Goal: Transaction & Acquisition: Purchase product/service

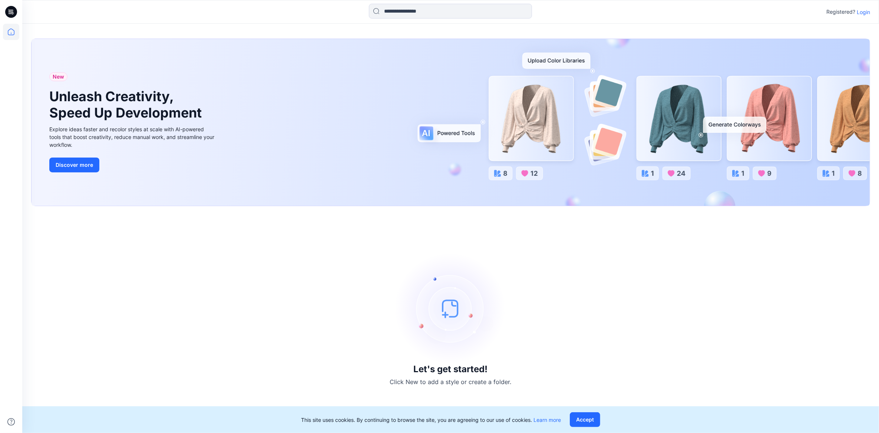
click at [859, 10] on p "Login" at bounding box center [862, 12] width 13 height 8
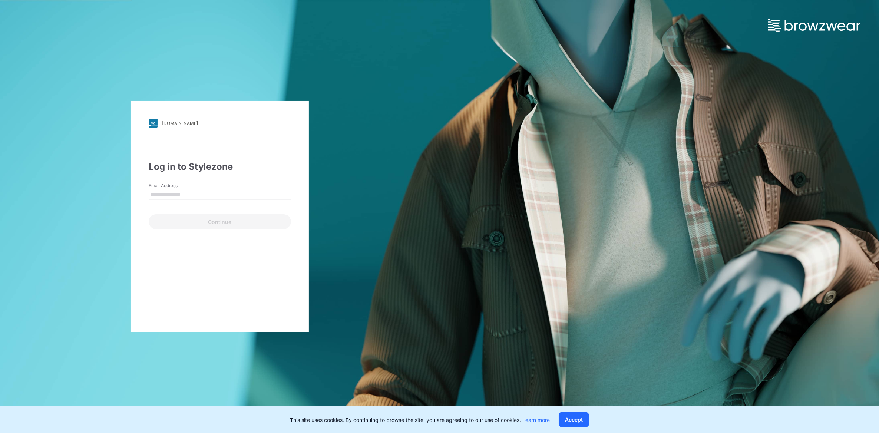
click at [191, 189] on input "Email Address" at bounding box center [220, 194] width 142 height 11
type input "**********"
click at [208, 224] on button "Continue" at bounding box center [220, 221] width 142 height 15
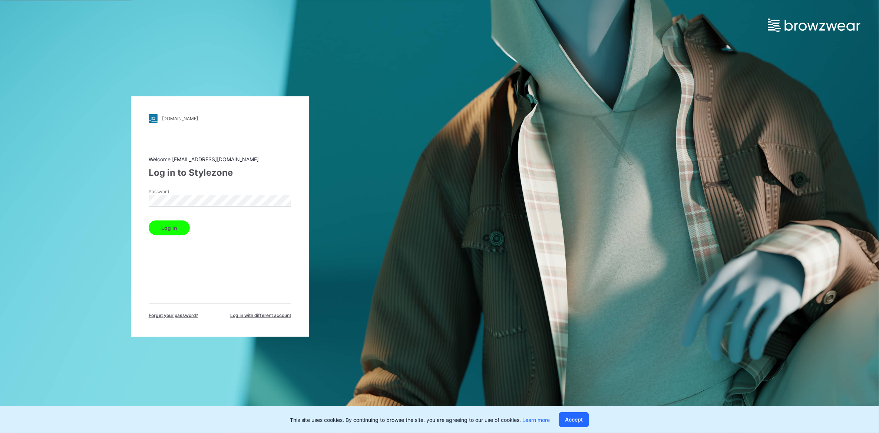
click at [169, 226] on button "Log in" at bounding box center [169, 227] width 41 height 15
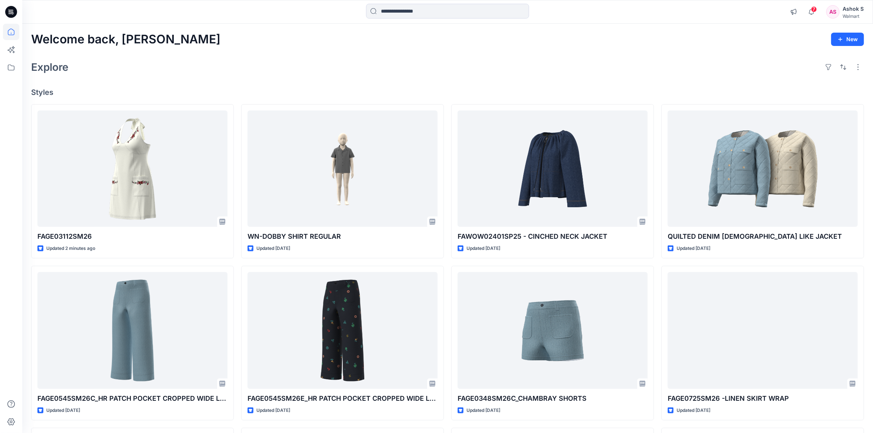
click at [418, 21] on div "7 Notifications Your style FAGE03112SM26 is ready 2 minutes ago Your style WN-D…" at bounding box center [447, 12] width 851 height 24
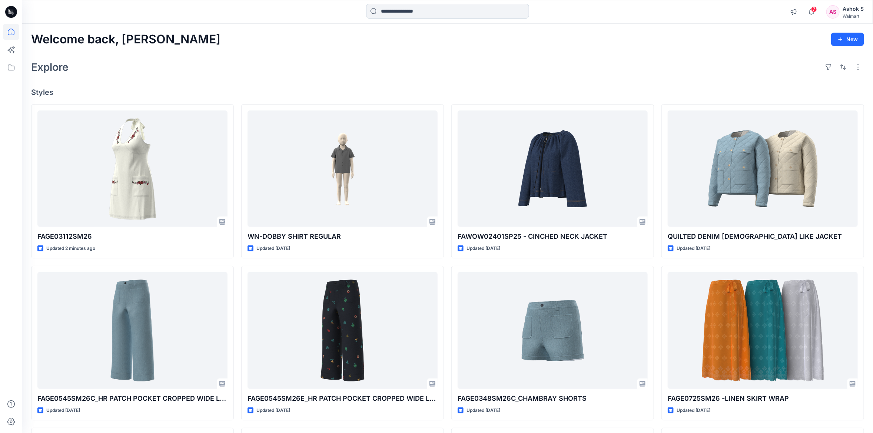
click at [418, 4] on input at bounding box center [447, 11] width 163 height 15
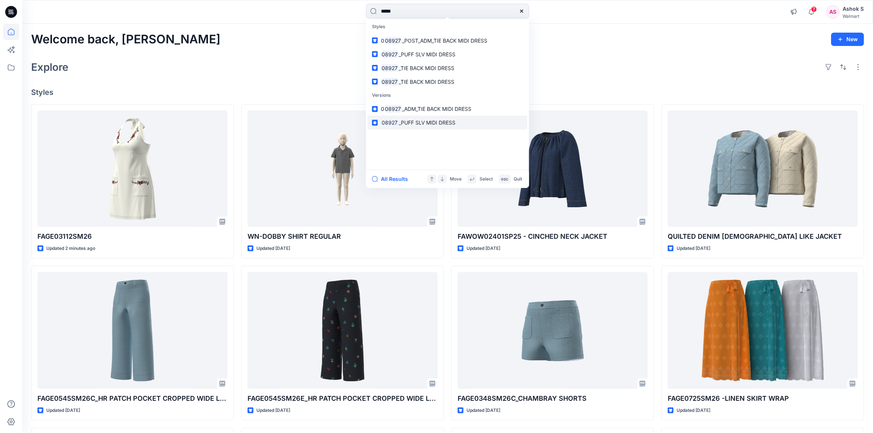
type input "*****"
click at [440, 123] on span "_PUFF SLV MIDI DRESS" at bounding box center [427, 122] width 57 height 6
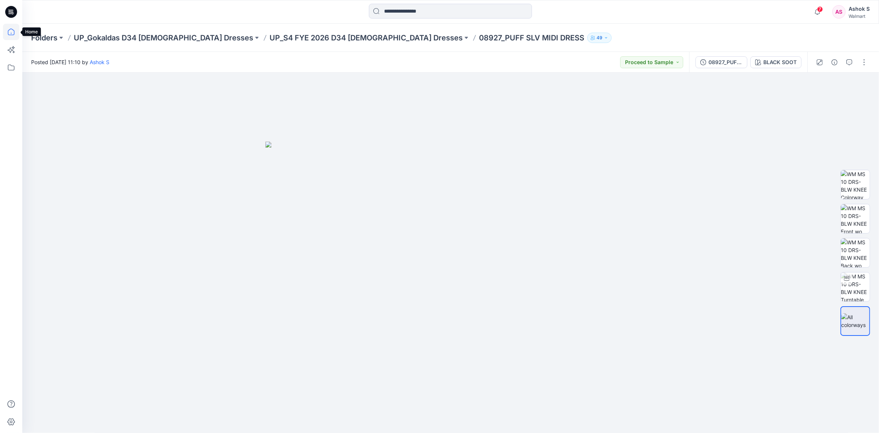
click at [9, 33] on icon at bounding box center [11, 32] width 16 height 16
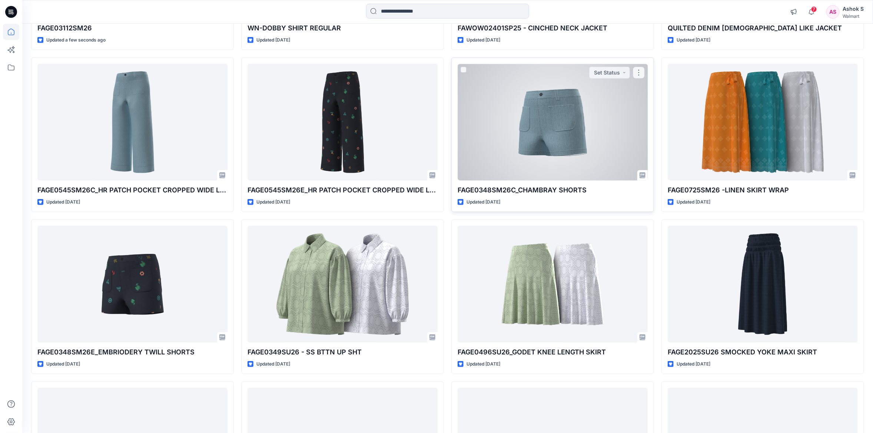
scroll to position [222, 0]
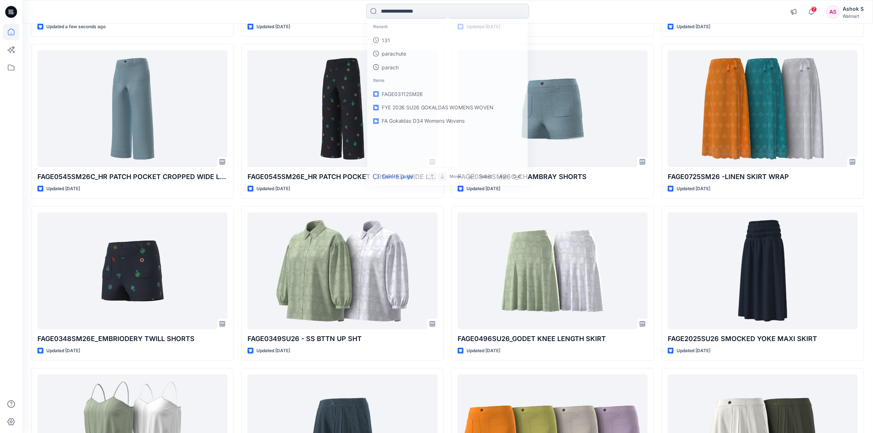
click at [442, 8] on input at bounding box center [447, 11] width 163 height 15
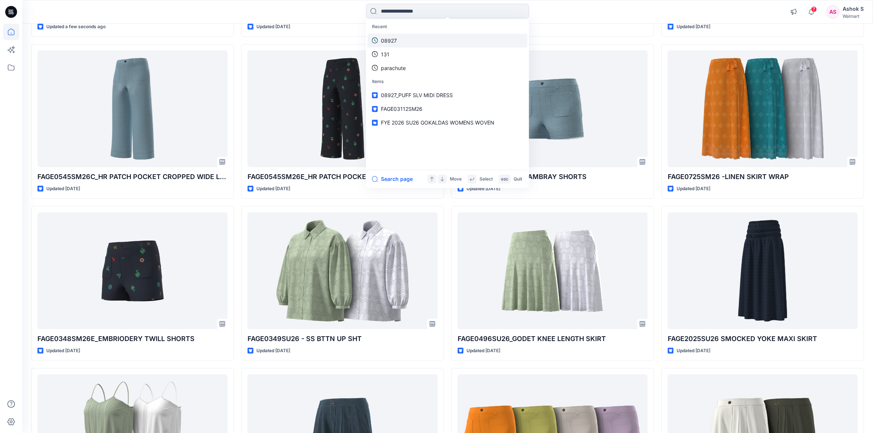
click at [414, 38] on link "08927" at bounding box center [448, 41] width 160 height 14
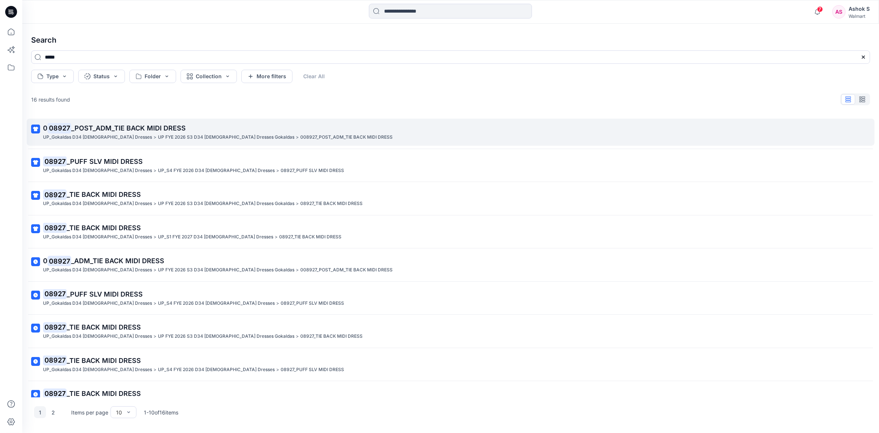
click at [158, 133] on p "0 08927 _POST_ADM_TIE BACK MIDI DRESS" at bounding box center [449, 128] width 813 height 10
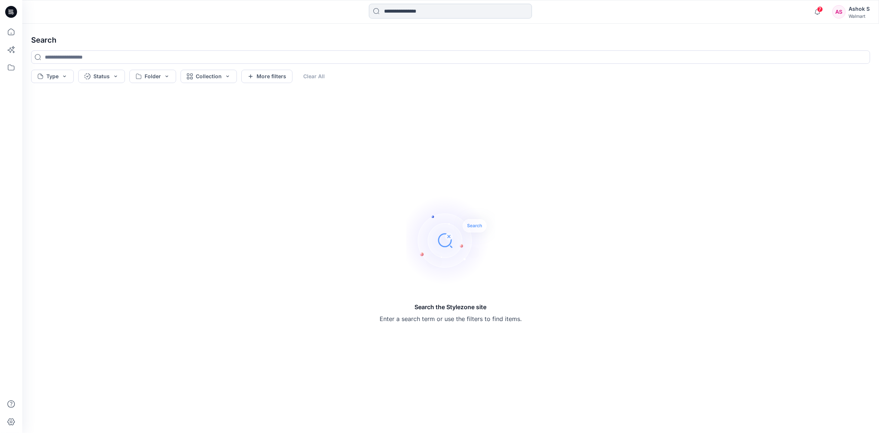
click at [450, 10] on input at bounding box center [450, 11] width 163 height 15
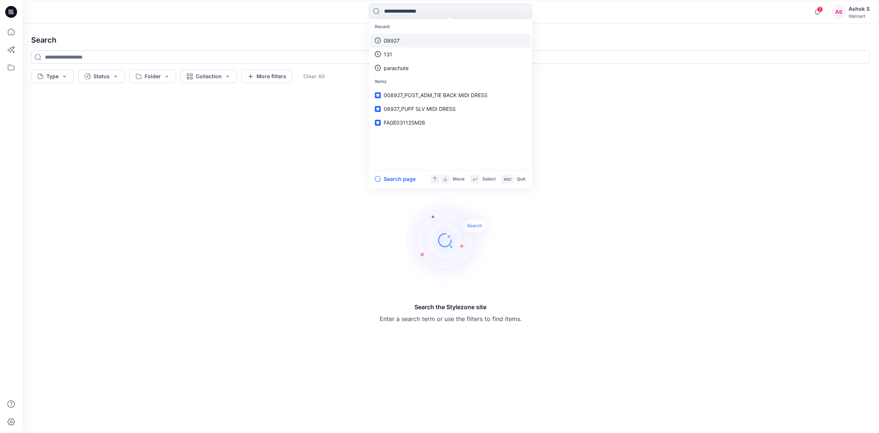
click at [427, 41] on link "08927" at bounding box center [450, 41] width 160 height 14
type input "*****"
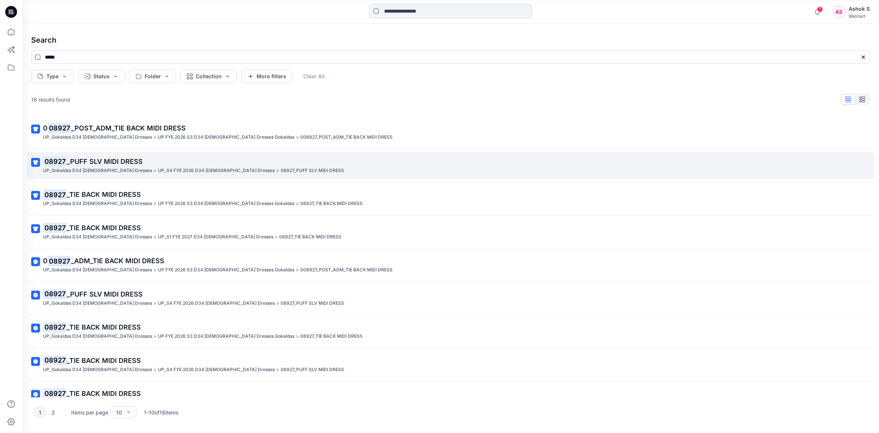
click at [160, 169] on p "UP_S4 FYE 2026 D34 [DEMOGRAPHIC_DATA] Dresses" at bounding box center [216, 171] width 117 height 8
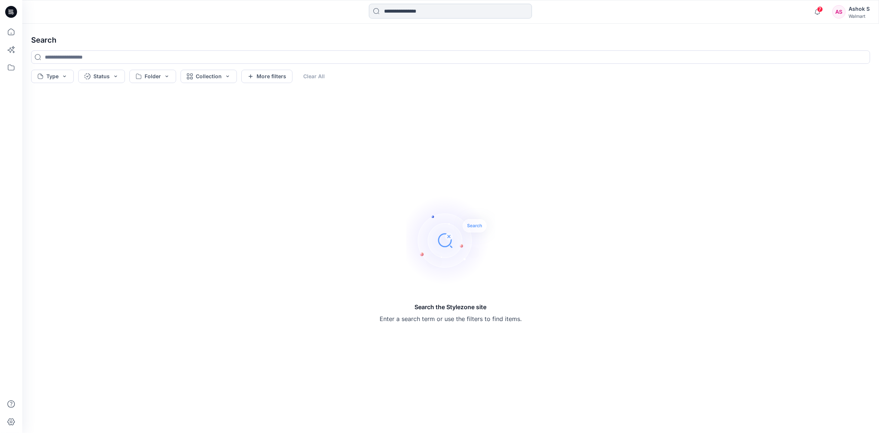
click at [427, 6] on input at bounding box center [450, 11] width 163 height 15
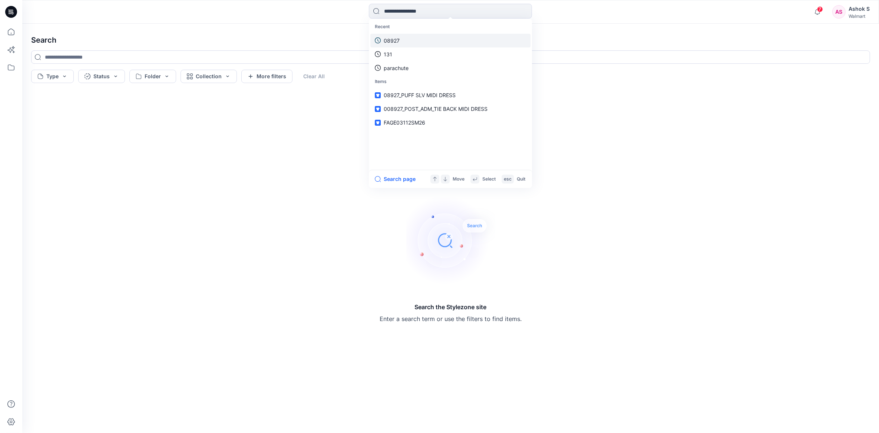
click at [415, 40] on link "08927" at bounding box center [450, 41] width 160 height 14
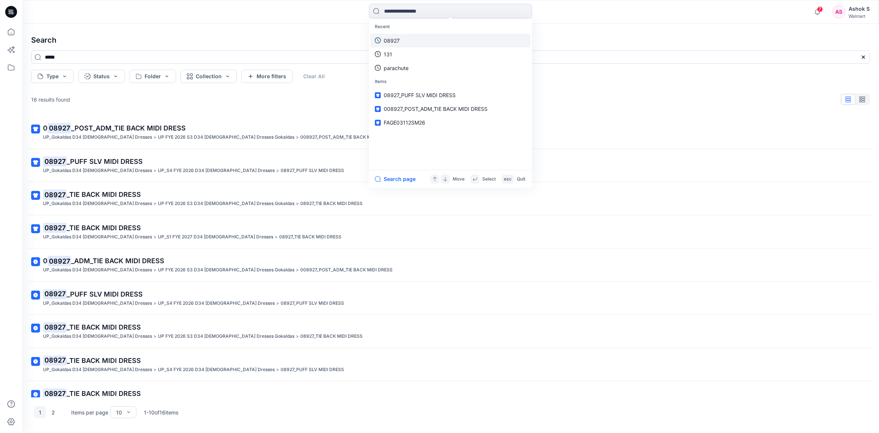
type input "*****"
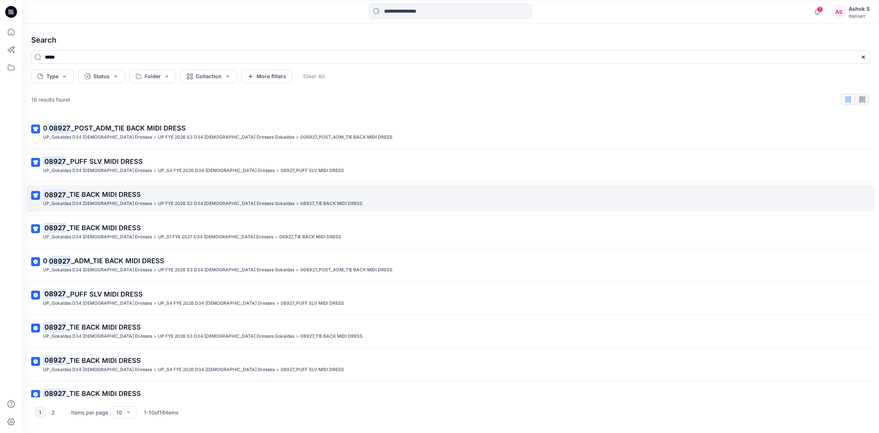
click at [110, 199] on p "08927 _TIE BACK MIDI DRESS" at bounding box center [449, 194] width 813 height 10
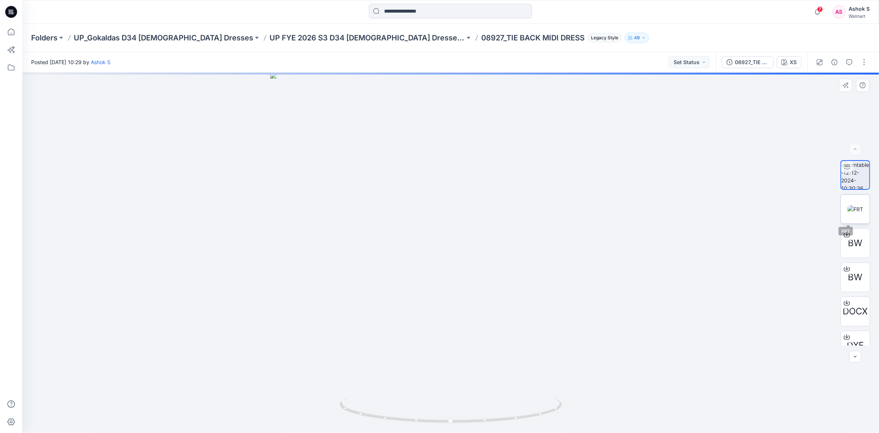
click at [858, 205] on img at bounding box center [855, 209] width 16 height 8
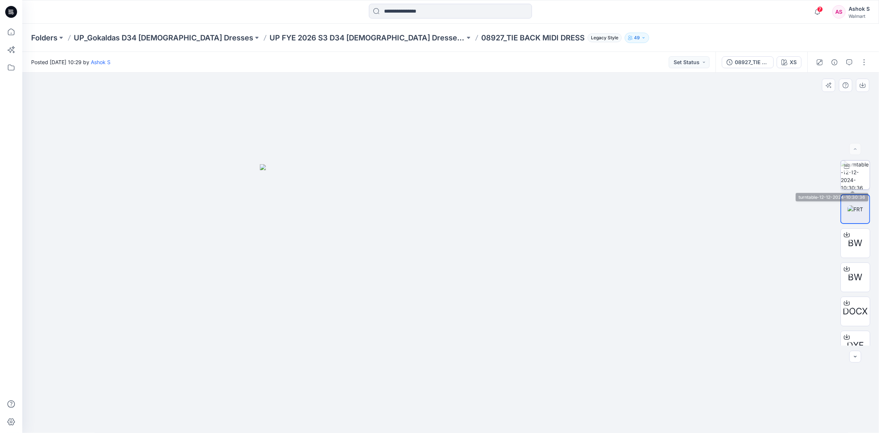
click at [853, 179] on img at bounding box center [854, 174] width 29 height 29
drag, startPoint x: 484, startPoint y: 418, endPoint x: 530, endPoint y: 409, distance: 46.8
click at [530, 409] on icon at bounding box center [451, 411] width 224 height 28
drag, startPoint x: 496, startPoint y: 413, endPoint x: 514, endPoint y: 409, distance: 18.2
click at [514, 409] on icon at bounding box center [451, 411] width 224 height 28
